Goal: Task Accomplishment & Management: Complete application form

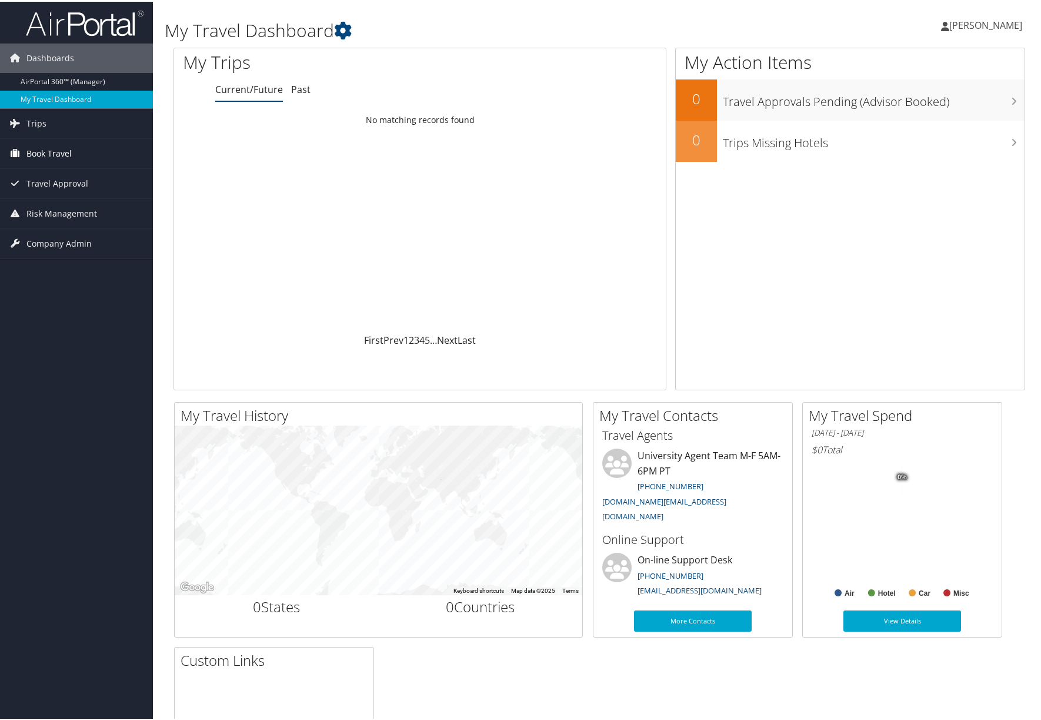
click at [48, 151] on span "Book Travel" at bounding box center [48, 151] width 45 height 29
click at [71, 177] on link "Agent Booking Request" at bounding box center [76, 176] width 153 height 18
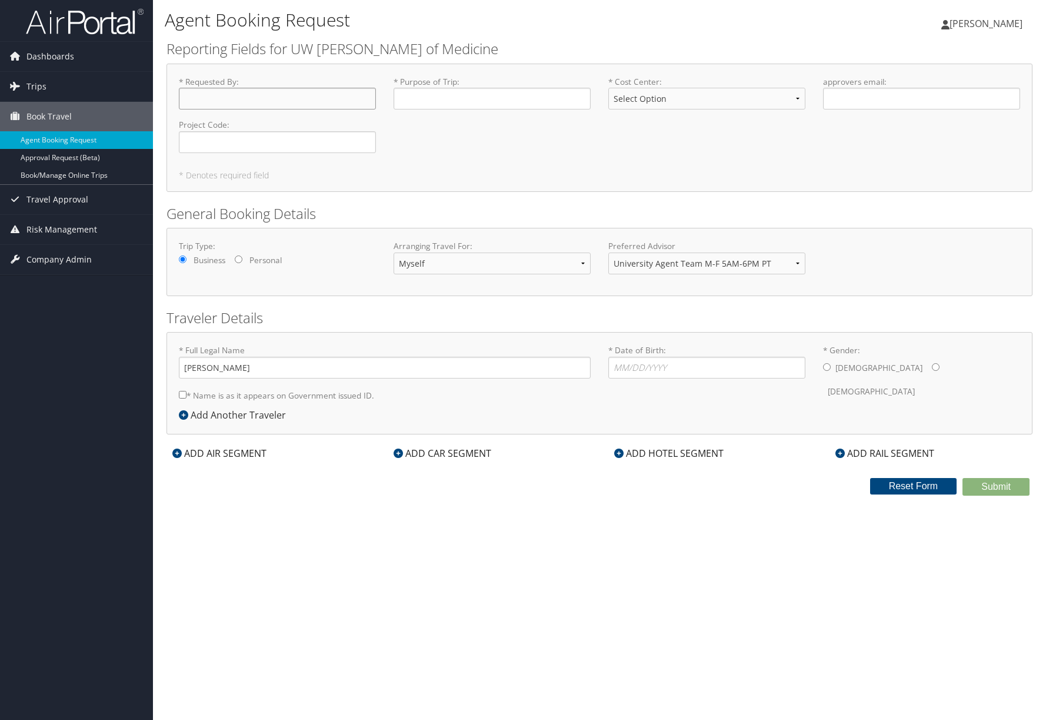
click at [274, 101] on input "* Requested By : Required" at bounding box center [277, 99] width 197 height 22
click at [511, 260] on select "Myself Another Traveler Guest Traveler" at bounding box center [492, 263] width 197 height 22
select select "another"
click at [394, 252] on select "Myself Another Traveler Guest Traveler" at bounding box center [492, 263] width 197 height 22
click at [368, 374] on input "* Full Legal Name" at bounding box center [385, 368] width 412 height 22
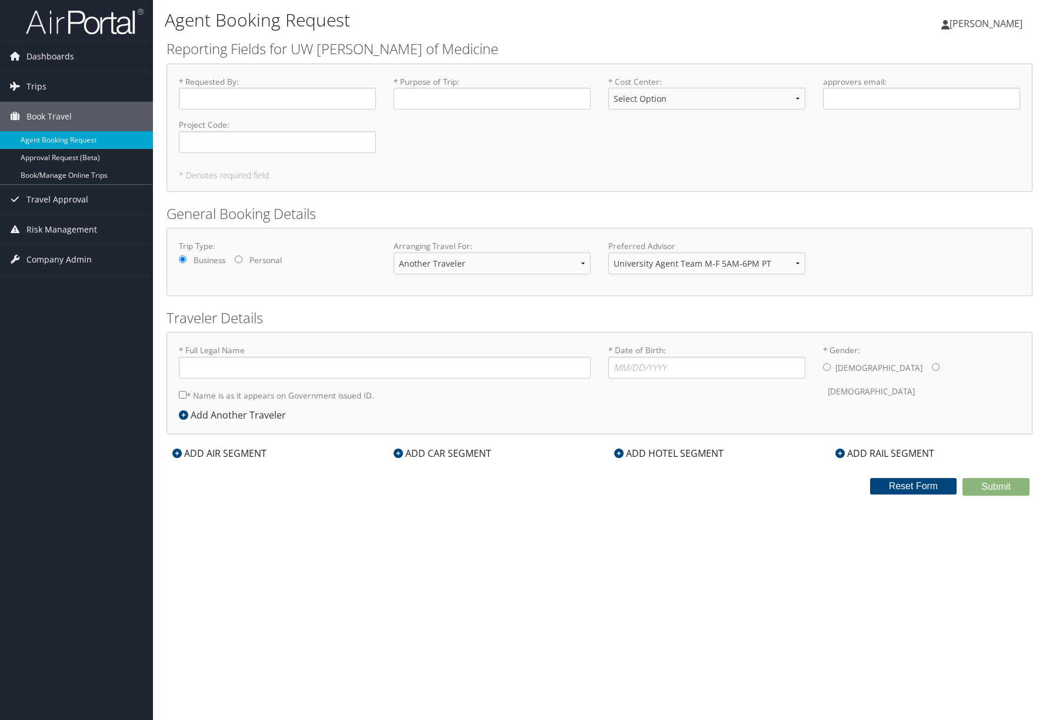
click at [520, 573] on div "Agent Booking Request Hannah Thompson Hannah Thompson My Settings Travel Agency…" at bounding box center [599, 360] width 893 height 720
click at [950, 25] on span "[PERSON_NAME]" at bounding box center [986, 23] width 73 height 13
click at [72, 55] on span "Dashboards" at bounding box center [50, 56] width 48 height 29
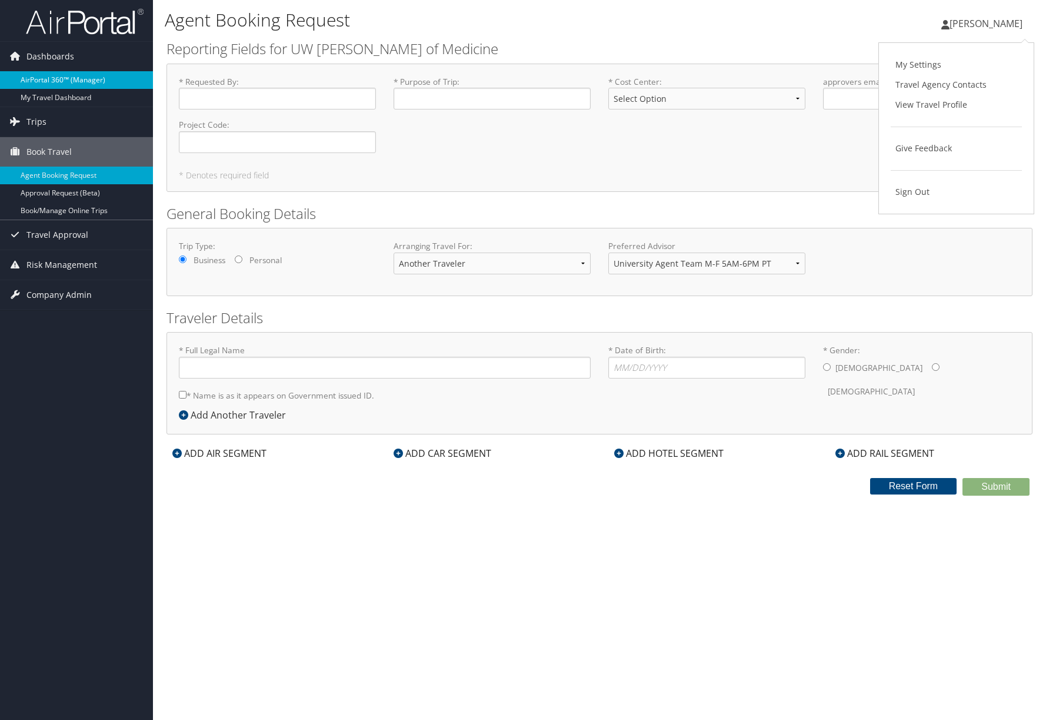
click at [61, 78] on link "AirPortal 360™ (Manager)" at bounding box center [76, 80] width 153 height 18
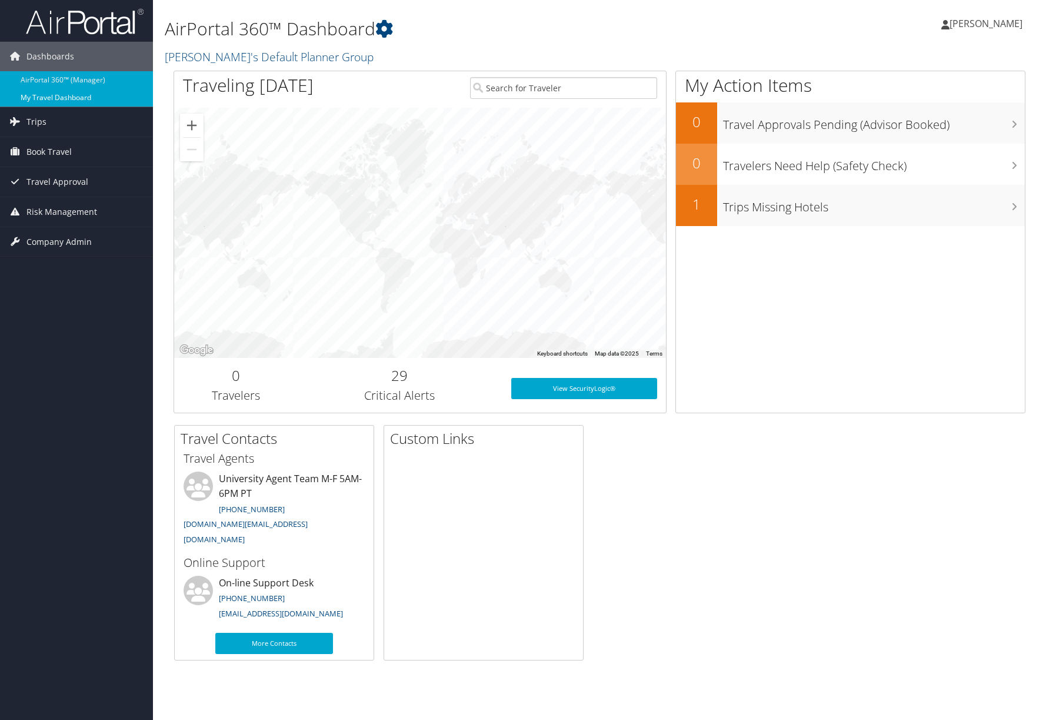
click at [68, 94] on link "My Travel Dashboard" at bounding box center [76, 98] width 153 height 18
